Goal: Register for event/course

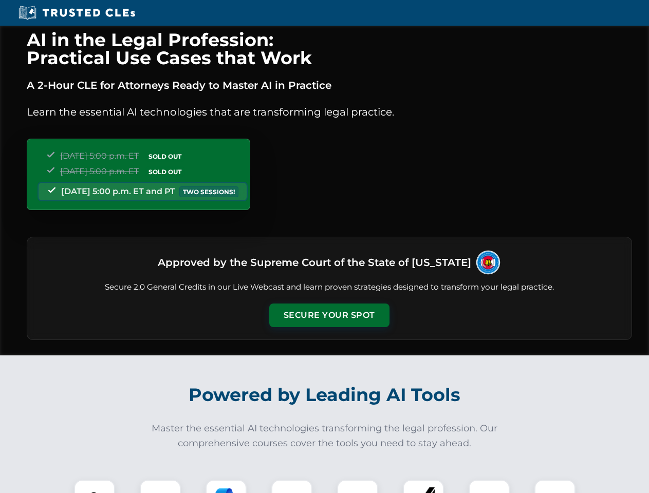
click at [329, 316] on button "Secure Your Spot" at bounding box center [329, 316] width 120 height 24
click at [95, 487] on img at bounding box center [95, 501] width 30 height 30
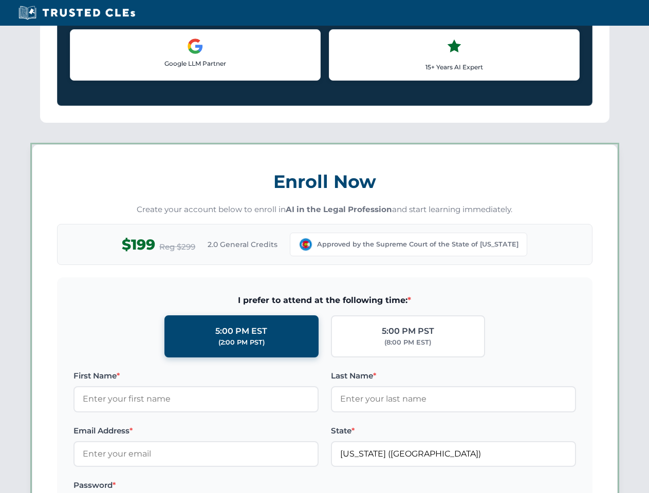
click at [226, 487] on div "AI in the Legal Profession: Practical Use Cases that Work A 2-Hour CLE for Atto…" at bounding box center [324, 481] width 649 height 2405
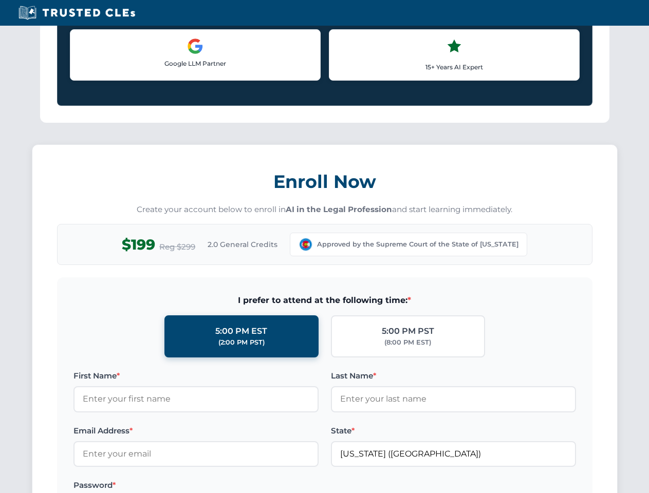
scroll to position [891, 0]
